Goal: Task Accomplishment & Management: Manage account settings

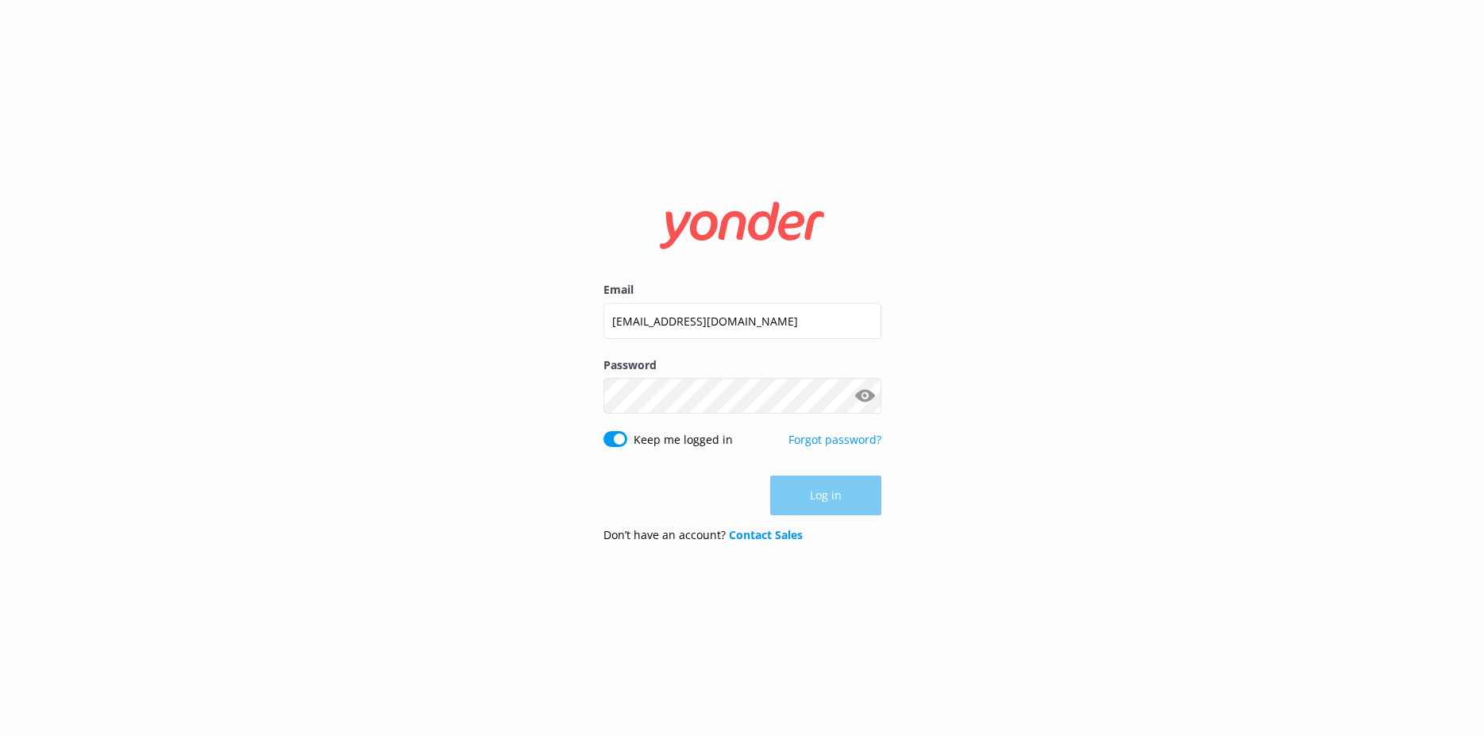
type input "[EMAIL_ADDRESS][DOMAIN_NAME]"
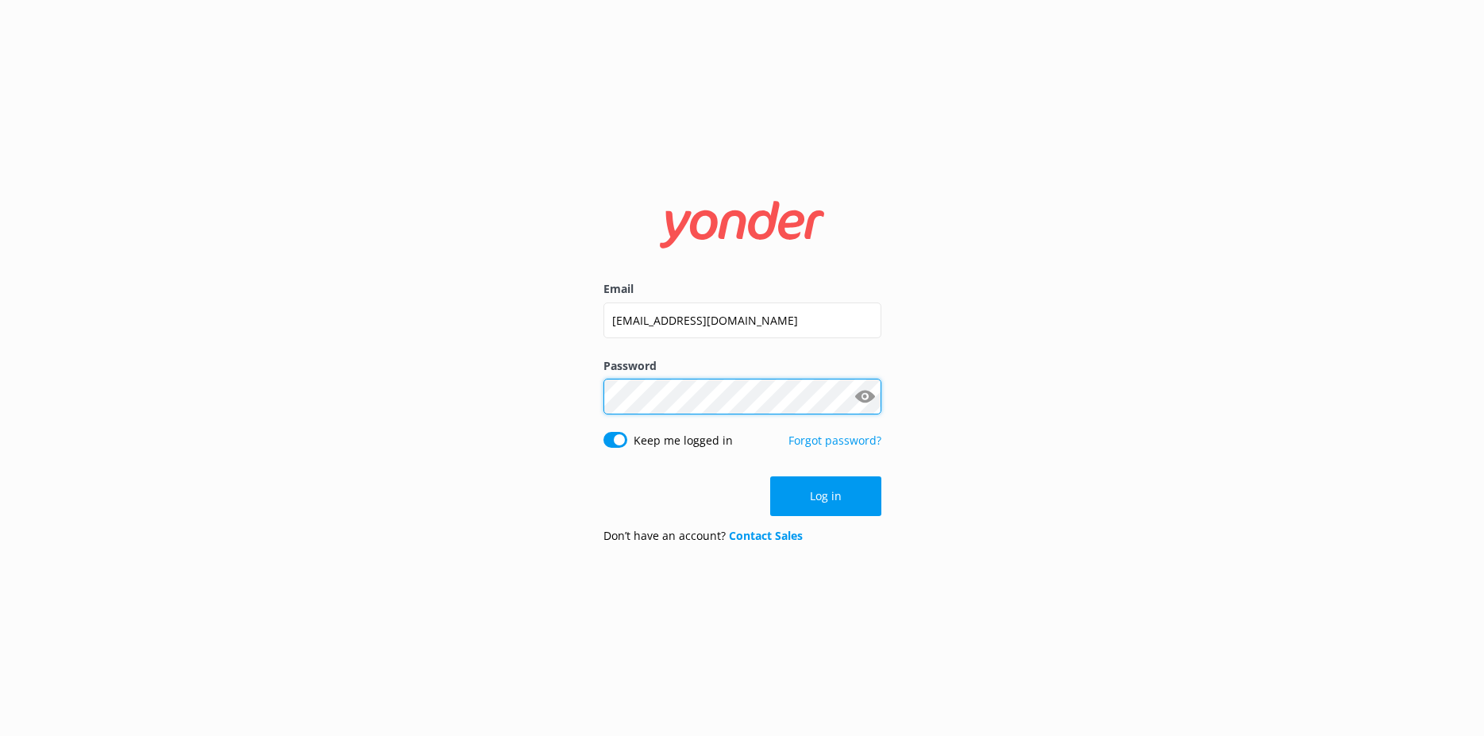
click button "Log in" at bounding box center [825, 496] width 111 height 40
